Goal: Task Accomplishment & Management: Manage account settings

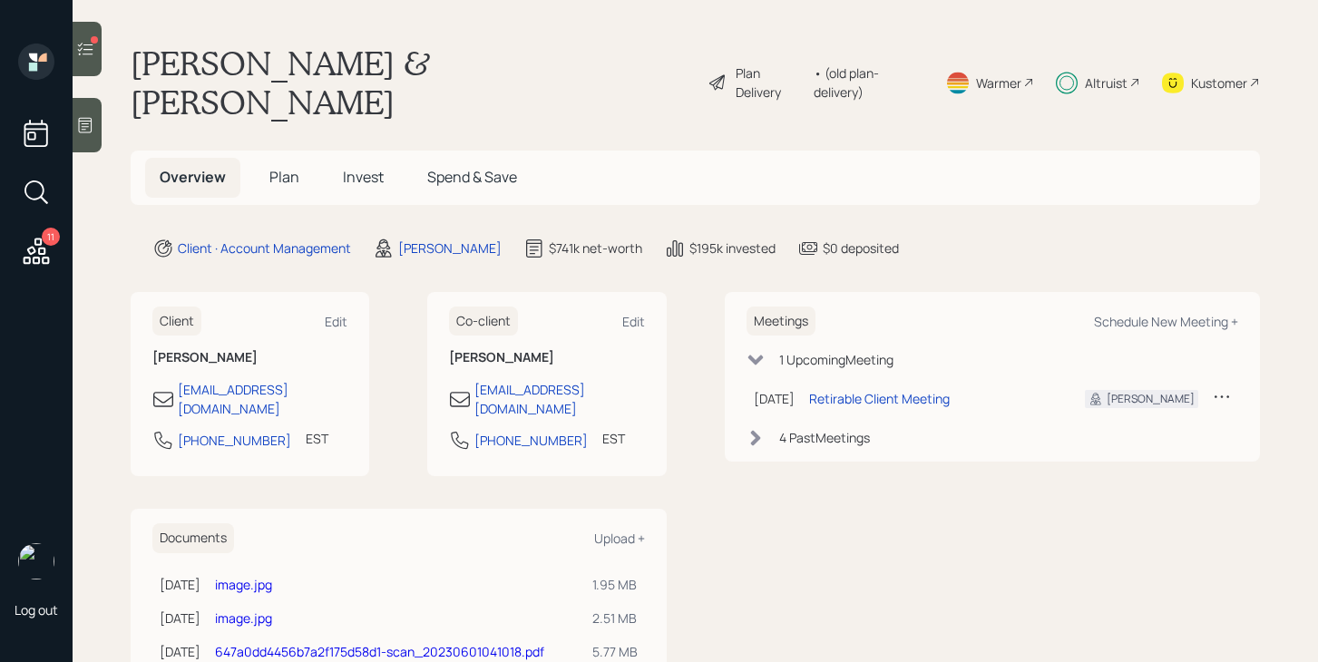
click at [356, 167] on span "Invest" at bounding box center [363, 177] width 41 height 20
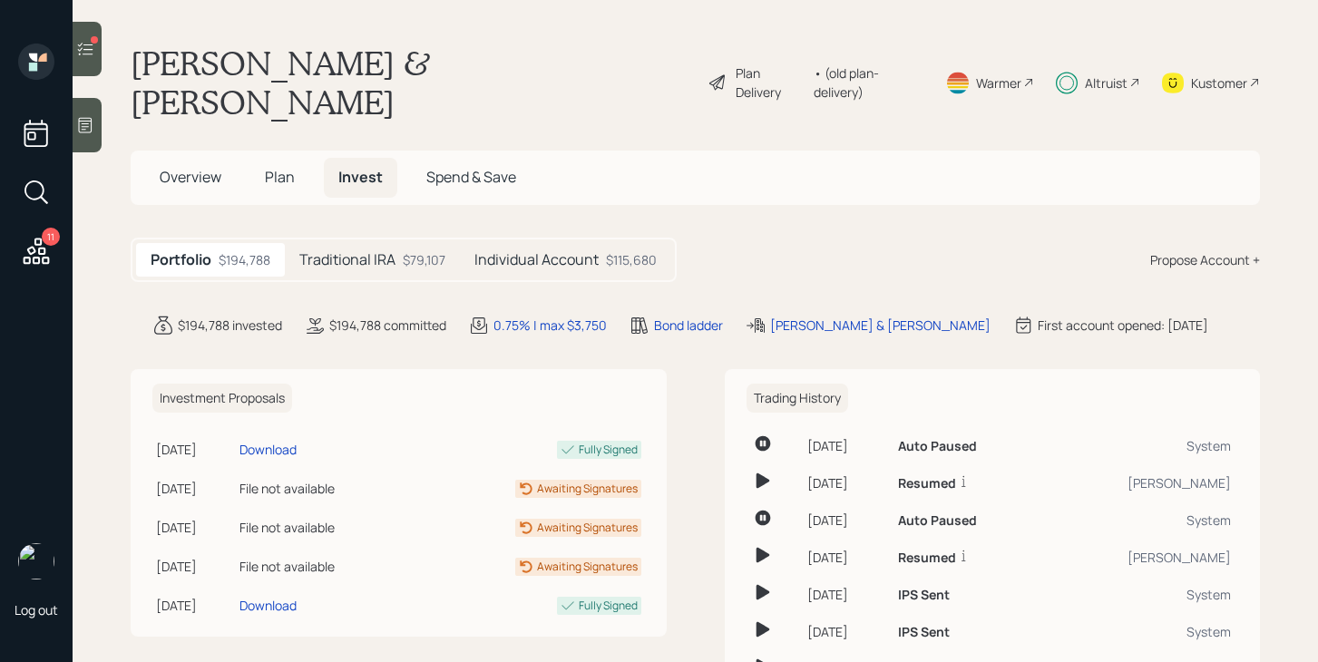
click at [357, 251] on h5 "Traditional IRA" at bounding box center [347, 259] width 96 height 17
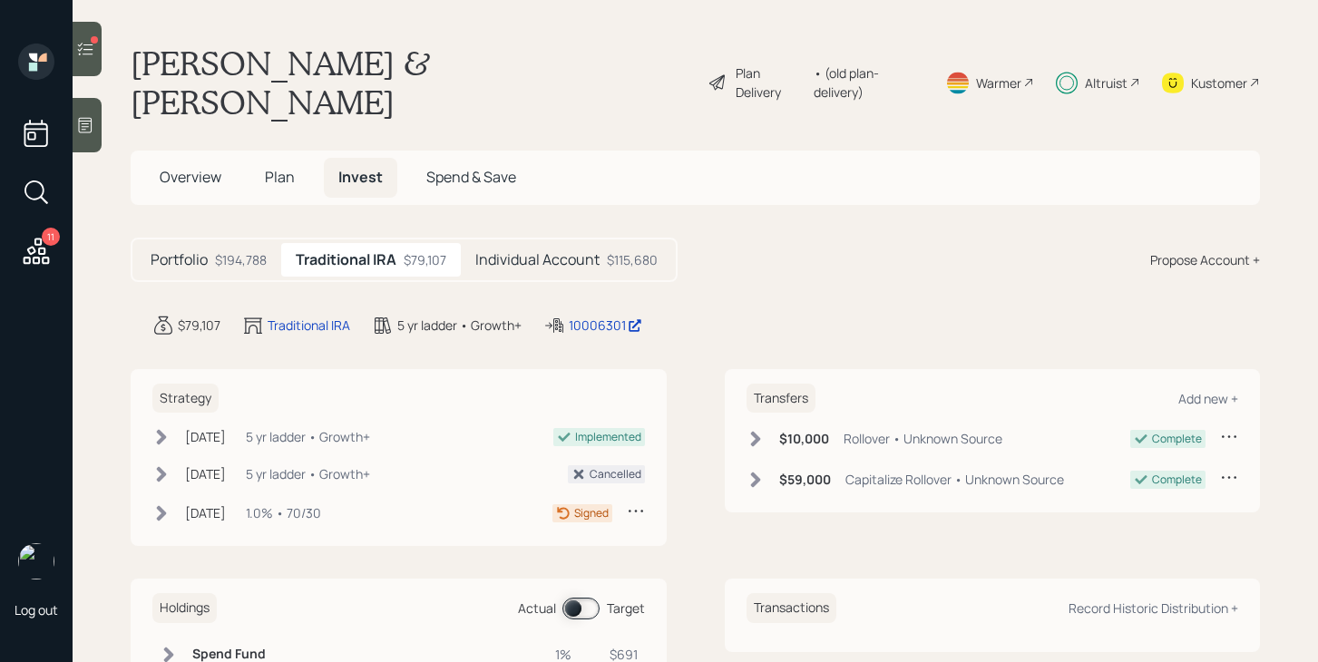
click at [637, 502] on icon at bounding box center [636, 511] width 18 height 18
click at [590, 537] on div "Cancel Strategy" at bounding box center [579, 545] width 131 height 17
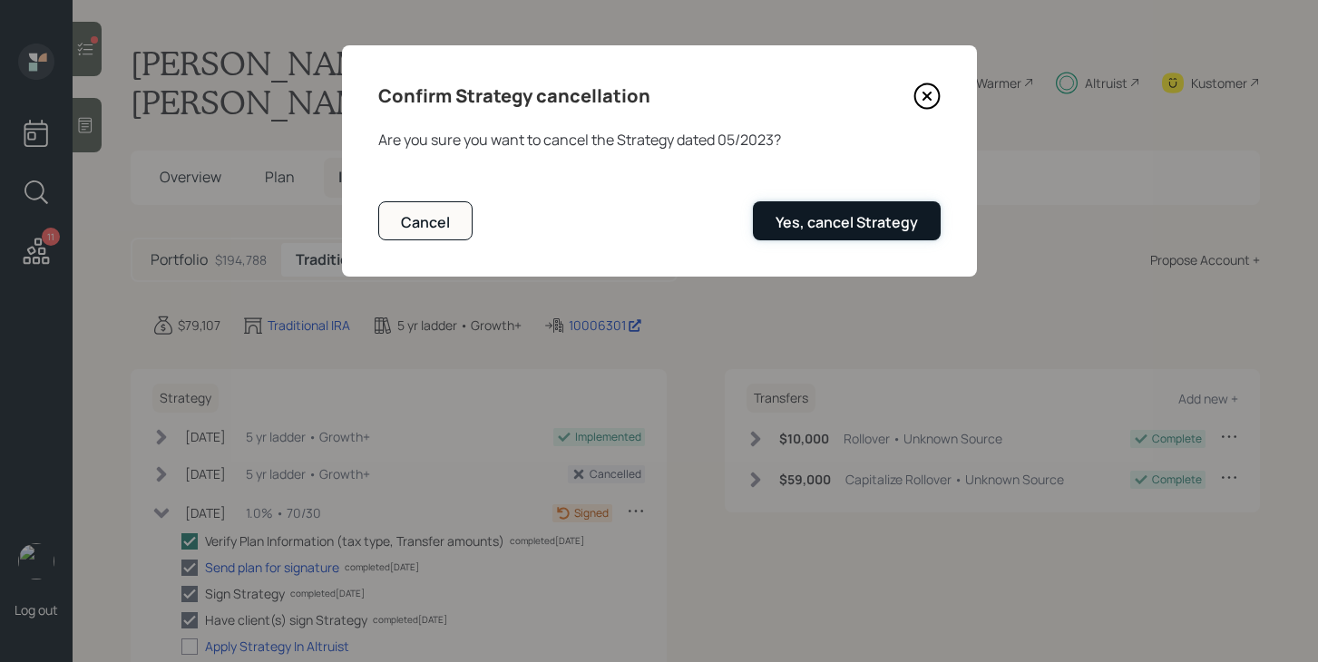
click at [854, 230] on div "Yes, cancel Strategy" at bounding box center [847, 222] width 142 height 20
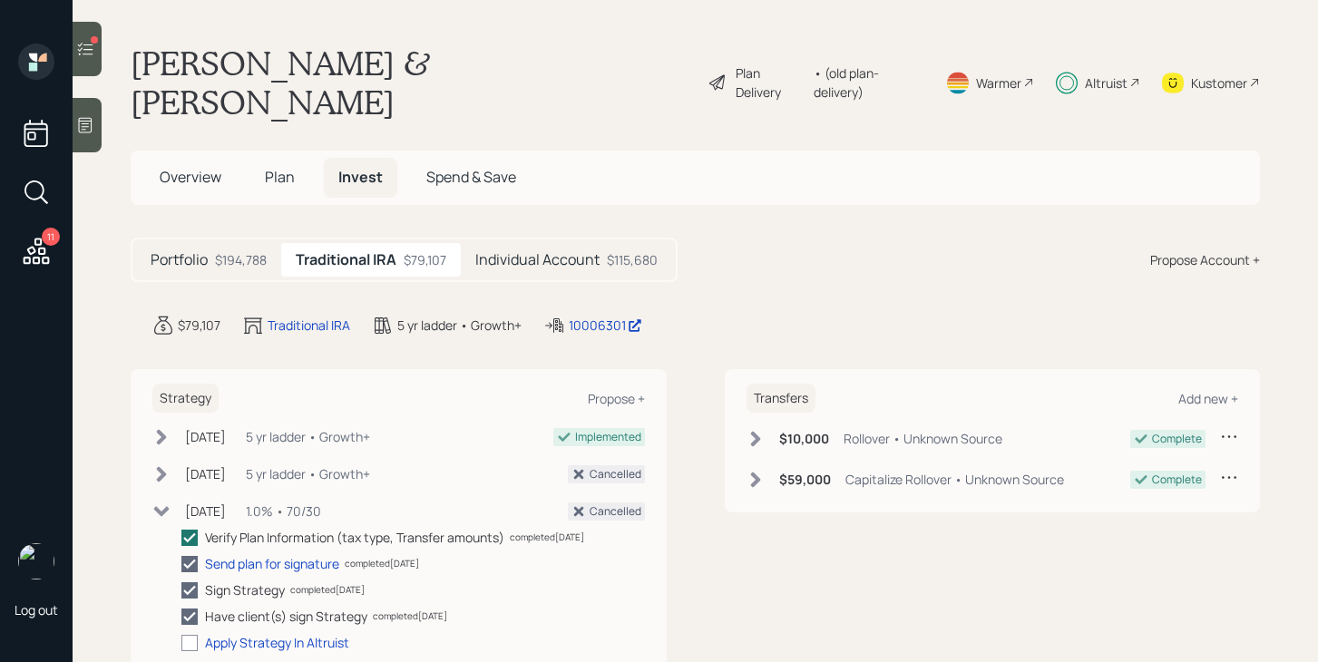
click at [548, 243] on div "Individual Account $115,680" at bounding box center [566, 260] width 211 height 34
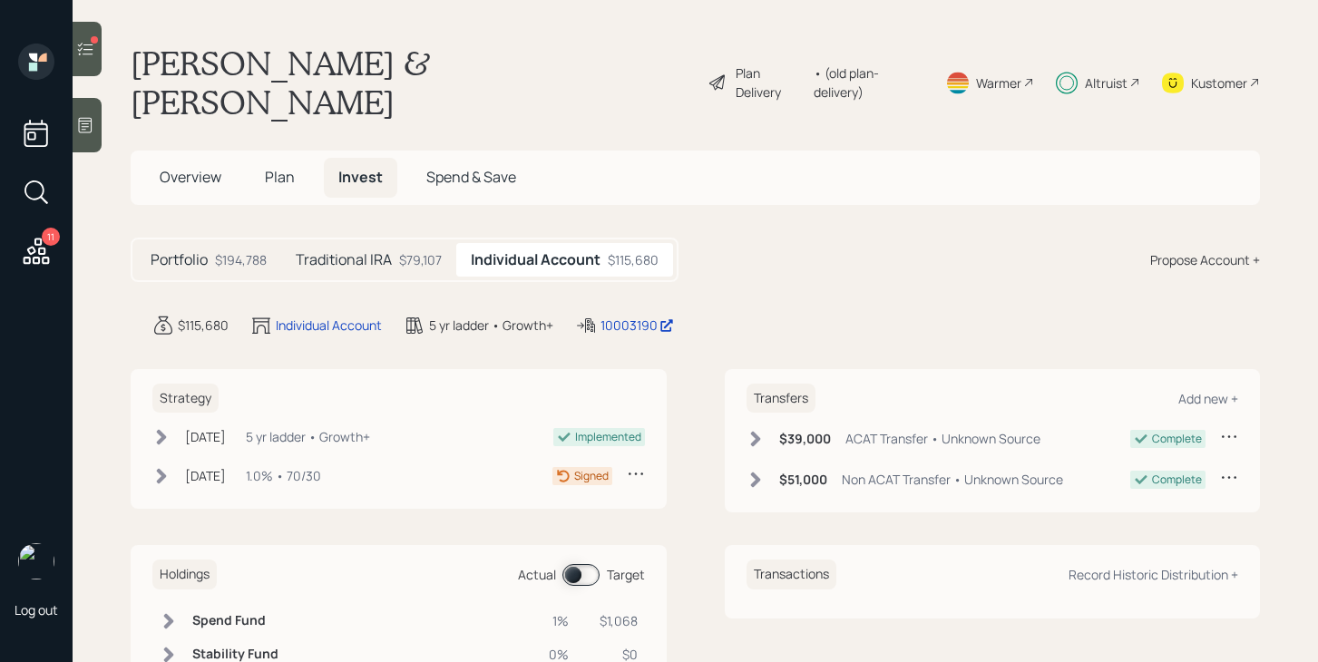
click at [635, 464] on icon at bounding box center [636, 473] width 18 height 18
click at [590, 500] on div "Cancel Strategy" at bounding box center [579, 508] width 131 height 17
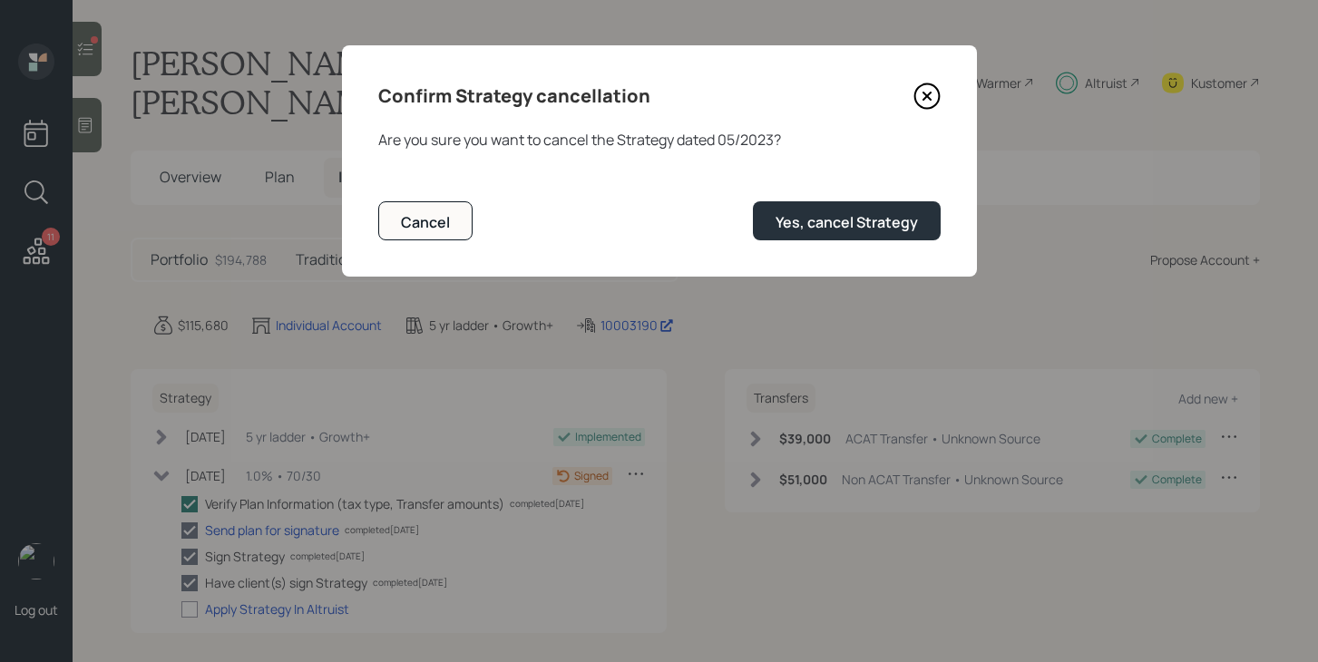
click at [812, 242] on div "Confirm Strategy cancellation Are you sure you want to cancel the Strategy date…" at bounding box center [659, 160] width 635 height 231
click at [820, 220] on div "Yes, cancel Strategy" at bounding box center [847, 222] width 142 height 20
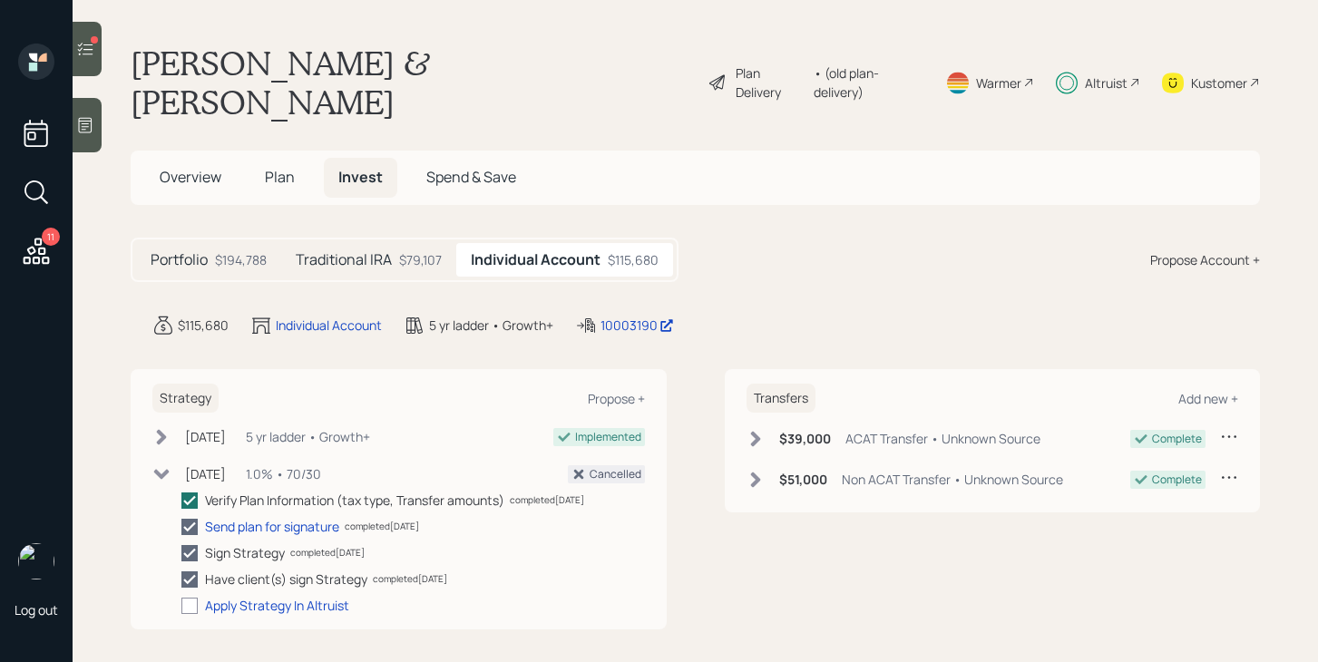
click at [45, 251] on icon at bounding box center [36, 251] width 33 height 33
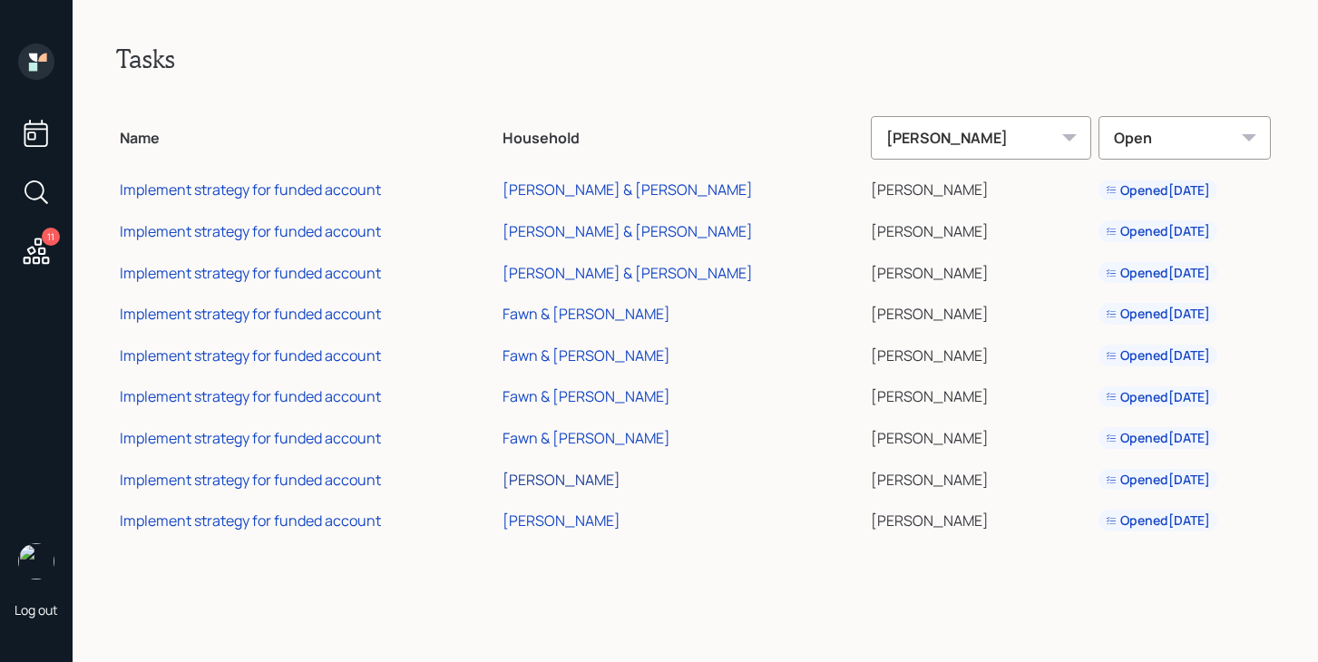
click at [616, 478] on div "[PERSON_NAME]" at bounding box center [562, 480] width 118 height 20
